Goal: Transaction & Acquisition: Purchase product/service

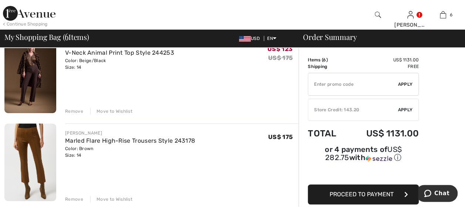
scroll to position [74, 0]
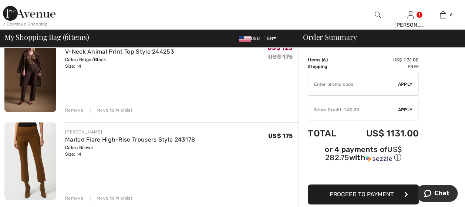
click at [32, 59] on img at bounding box center [30, 73] width 52 height 78
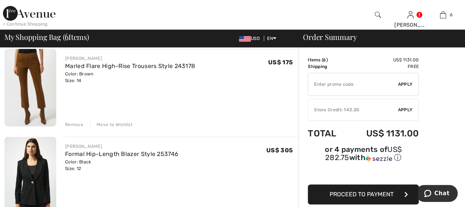
scroll to position [148, 0]
click at [78, 124] on div "Remove" at bounding box center [74, 124] width 18 height 7
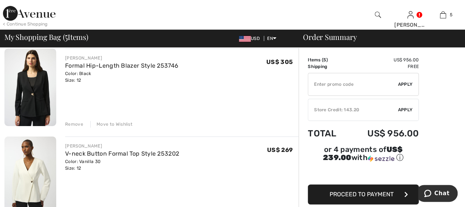
click at [74, 125] on div "Remove" at bounding box center [74, 124] width 18 height 7
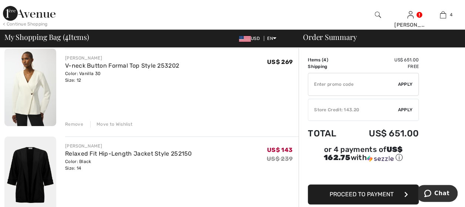
click at [77, 124] on div "Remove" at bounding box center [74, 124] width 18 height 7
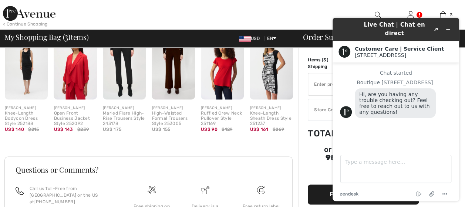
scroll to position [370, 0]
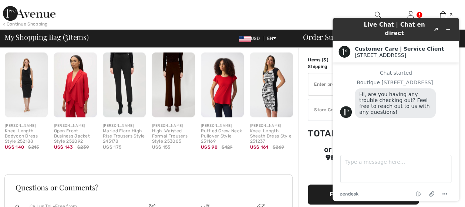
scroll to position [333, 0]
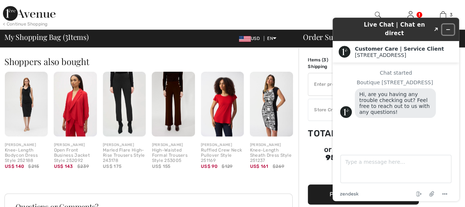
click at [447, 28] on icon "Minimize widget" at bounding box center [447, 29] width 5 height 5
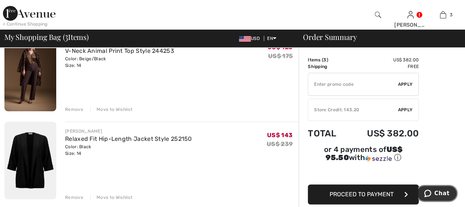
scroll to position [74, 0]
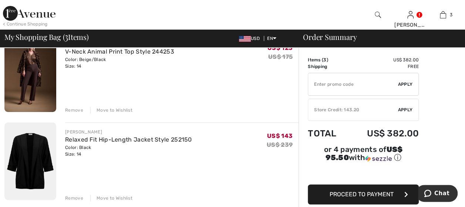
click at [313, 85] on input "TEXT" at bounding box center [353, 84] width 90 height 22
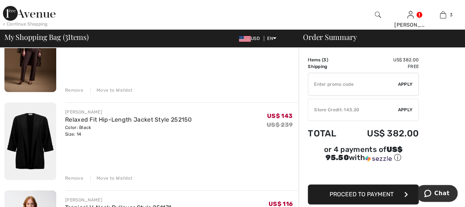
scroll to position [111, 0]
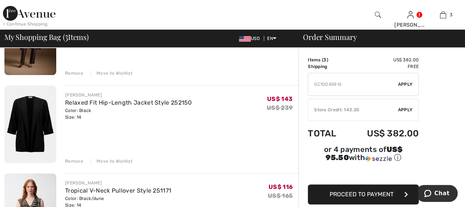
click at [402, 84] on span "Apply" at bounding box center [405, 84] width 15 height 7
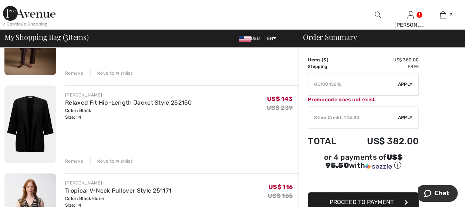
click at [347, 85] on input "TEXT" at bounding box center [353, 84] width 90 height 22
type input "G"
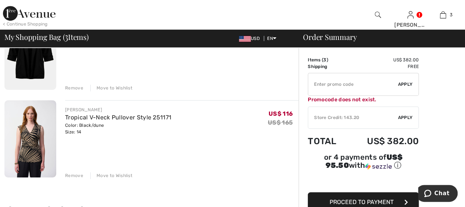
scroll to position [185, 0]
click at [75, 172] on div "Remove" at bounding box center [74, 175] width 18 height 7
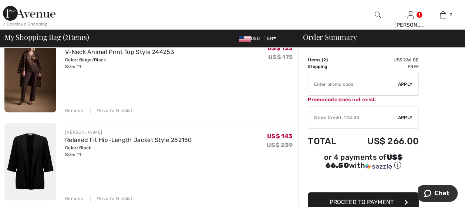
scroll to position [74, 0]
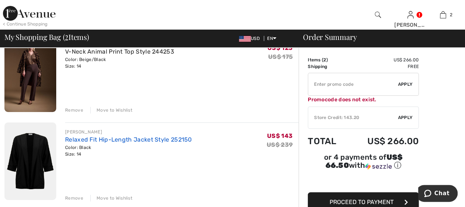
click at [97, 140] on link "Relaxed Fit Hip-Length Jacket Style 252150" at bounding box center [128, 139] width 127 height 7
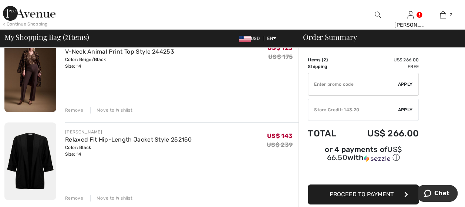
click at [72, 197] on div "Remove" at bounding box center [74, 198] width 18 height 7
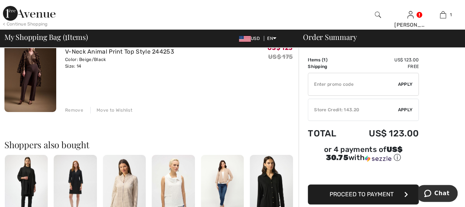
scroll to position [37, 0]
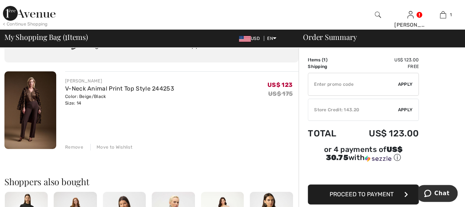
click at [30, 95] on img at bounding box center [30, 110] width 52 height 78
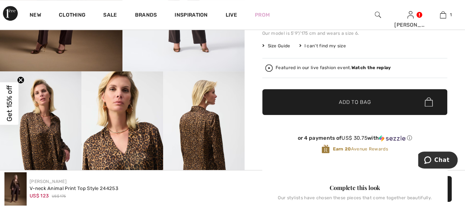
scroll to position [185, 0]
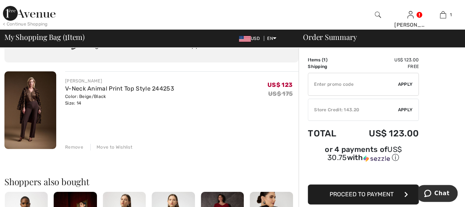
click at [73, 148] on div "Remove" at bounding box center [74, 147] width 18 height 7
